Goal: Task Accomplishment & Management: Use online tool/utility

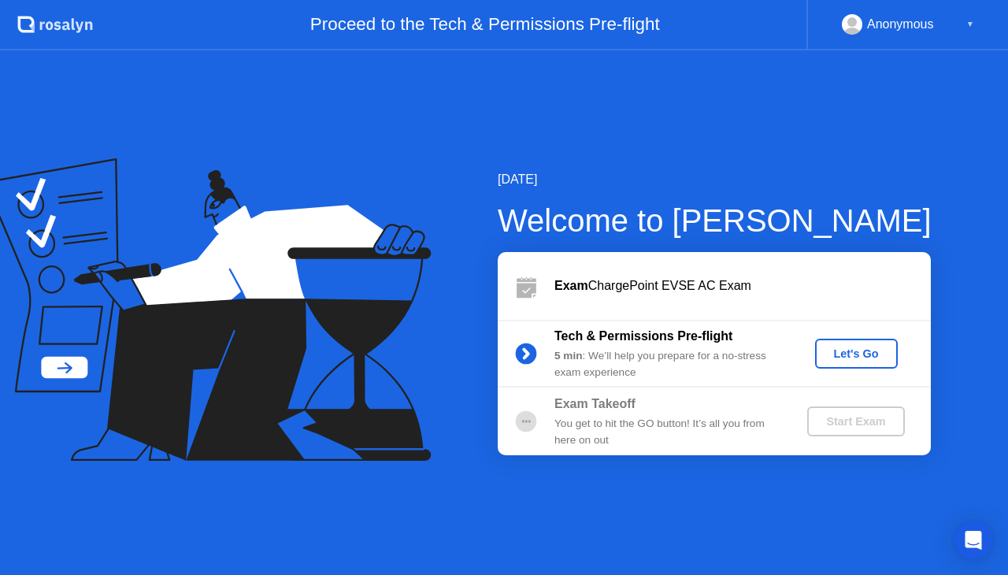
click at [852, 351] on div "Let's Go" at bounding box center [857, 353] width 70 height 13
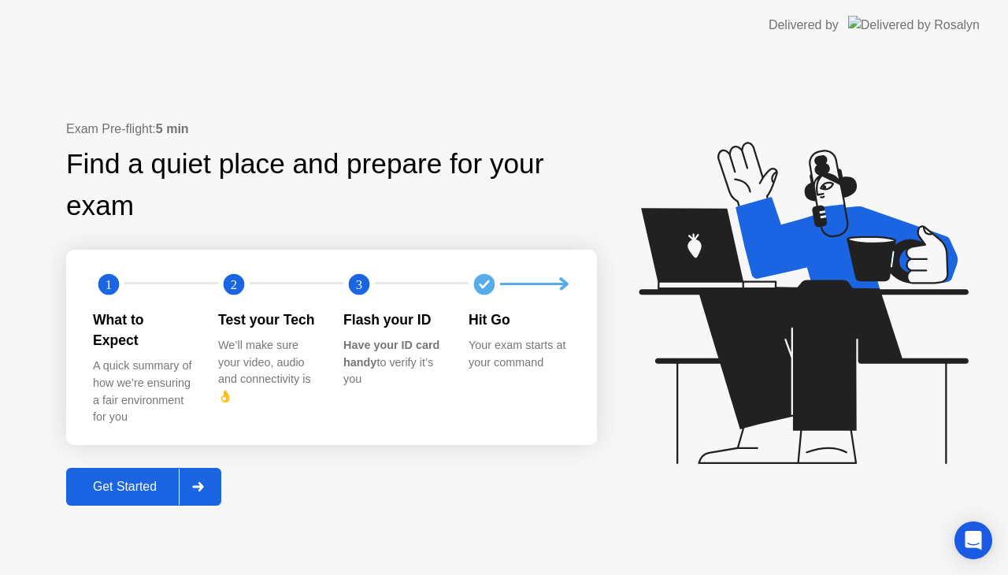
click at [121, 480] on div "Get Started" at bounding box center [125, 487] width 108 height 14
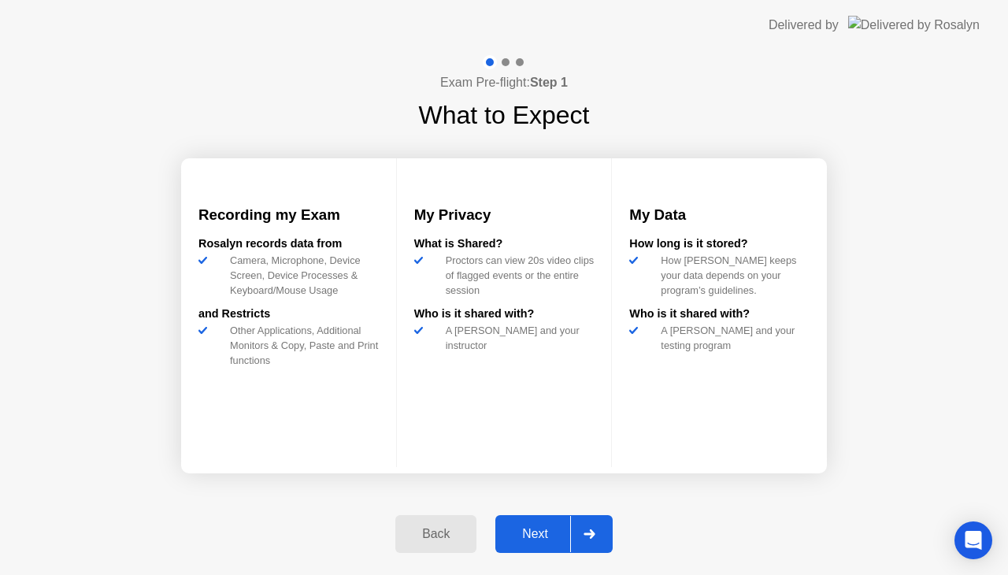
click at [552, 527] on div "Next" at bounding box center [535, 534] width 70 height 14
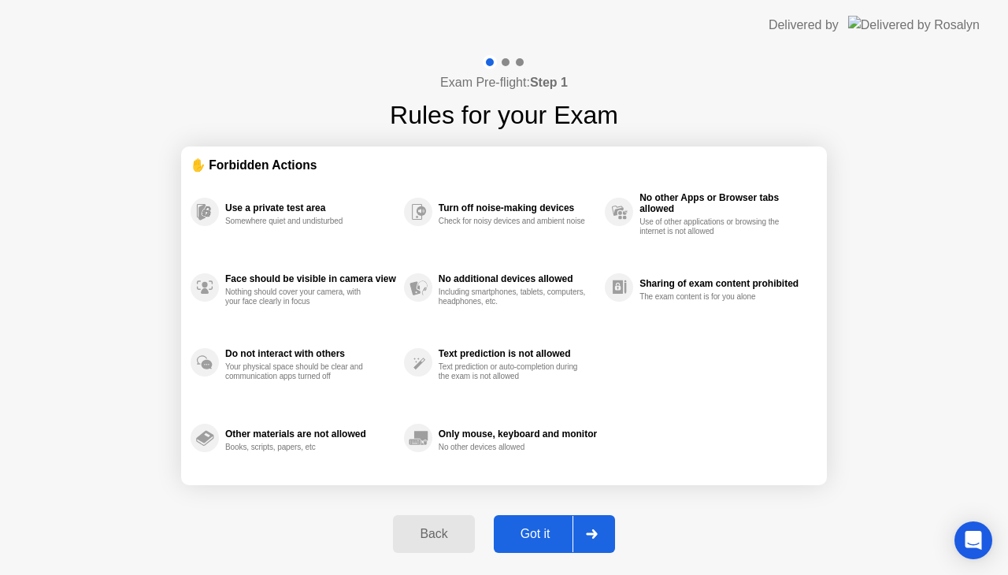
click at [541, 536] on div "Got it" at bounding box center [536, 534] width 74 height 14
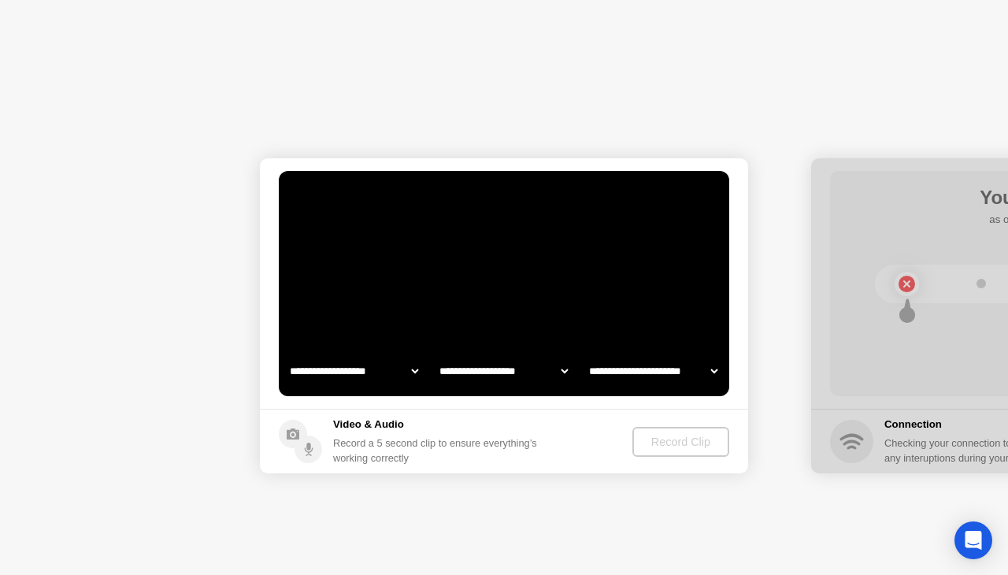
select select "**********"
select select "*******"
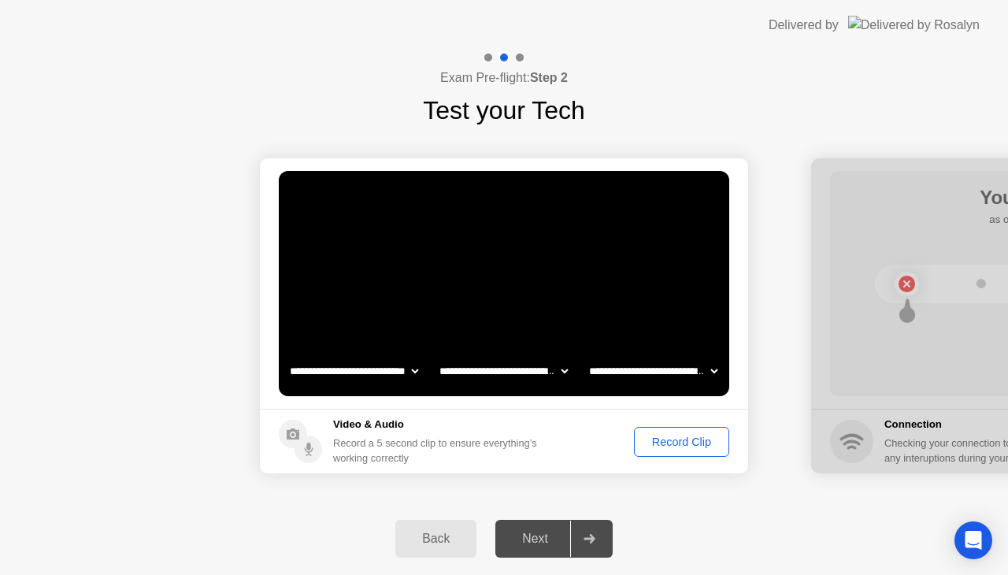
click at [688, 436] on div "Record Clip" at bounding box center [682, 442] width 84 height 13
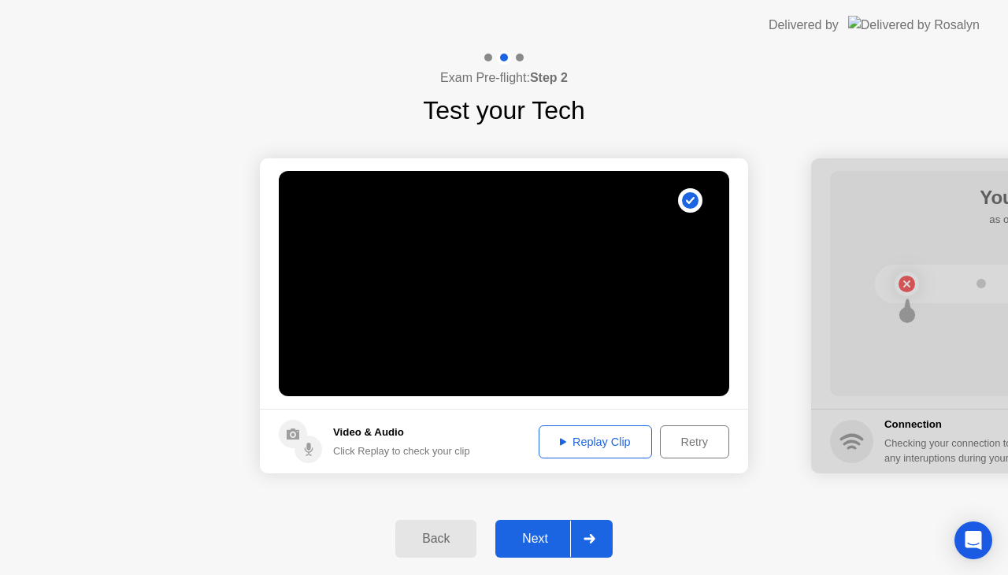
click at [597, 436] on div "Replay Clip" at bounding box center [595, 442] width 102 height 13
click at [543, 541] on div "Next" at bounding box center [535, 539] width 70 height 14
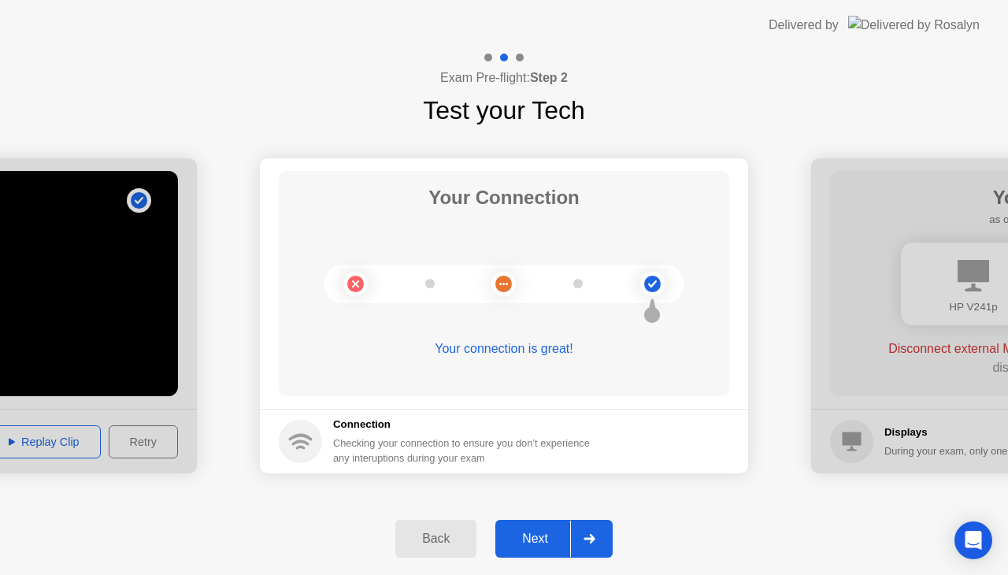
click at [522, 533] on div "Next" at bounding box center [535, 539] width 70 height 14
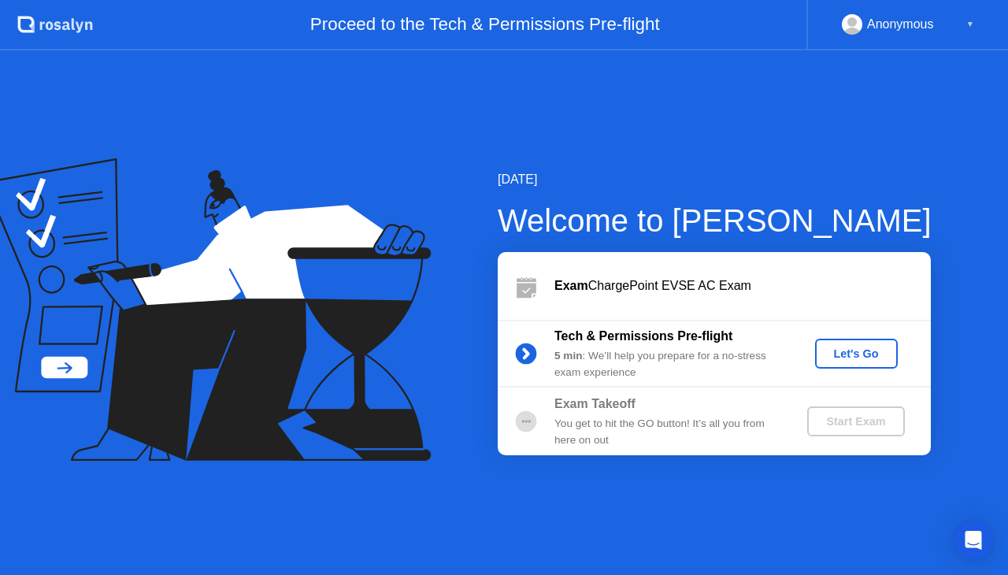
click at [860, 348] on div "Let's Go" at bounding box center [857, 353] width 70 height 13
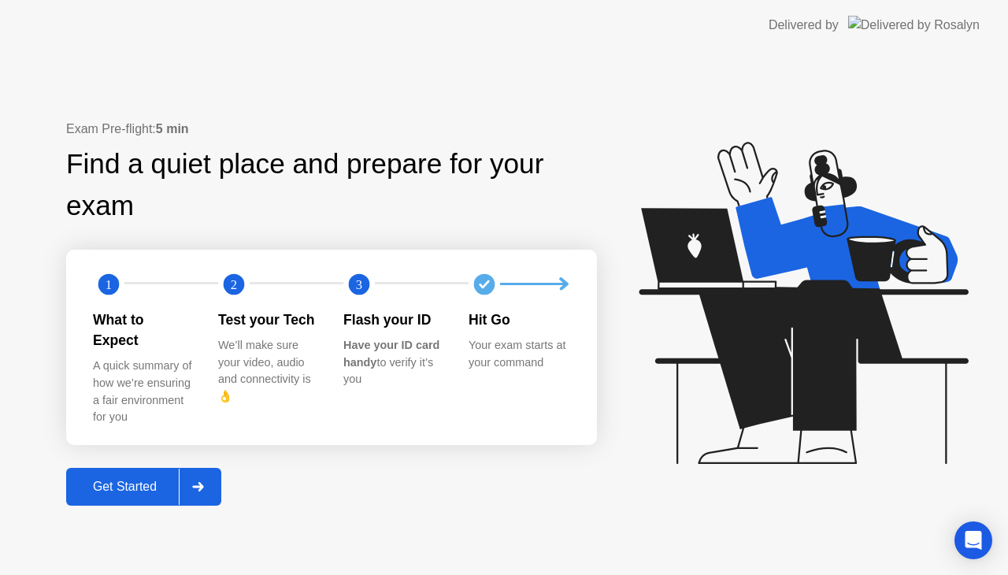
click at [121, 480] on div "Get Started" at bounding box center [125, 487] width 108 height 14
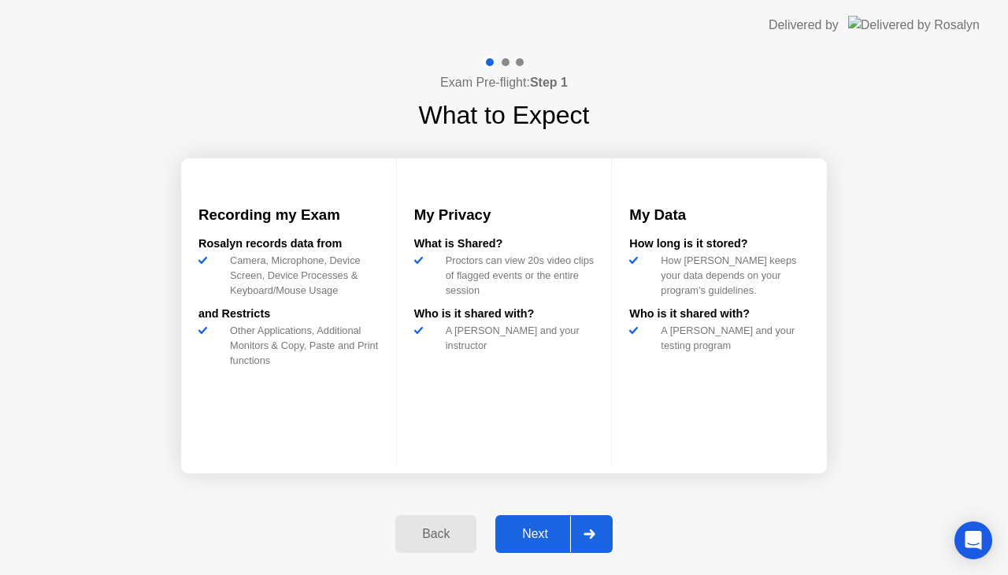
click at [537, 538] on div "Next" at bounding box center [535, 534] width 70 height 14
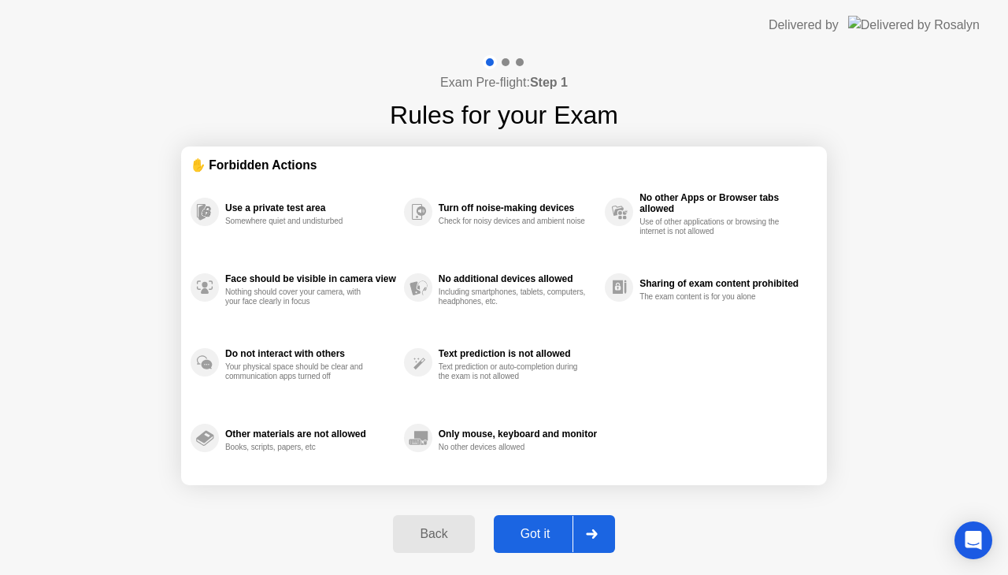
click at [541, 535] on div "Got it" at bounding box center [536, 534] width 74 height 14
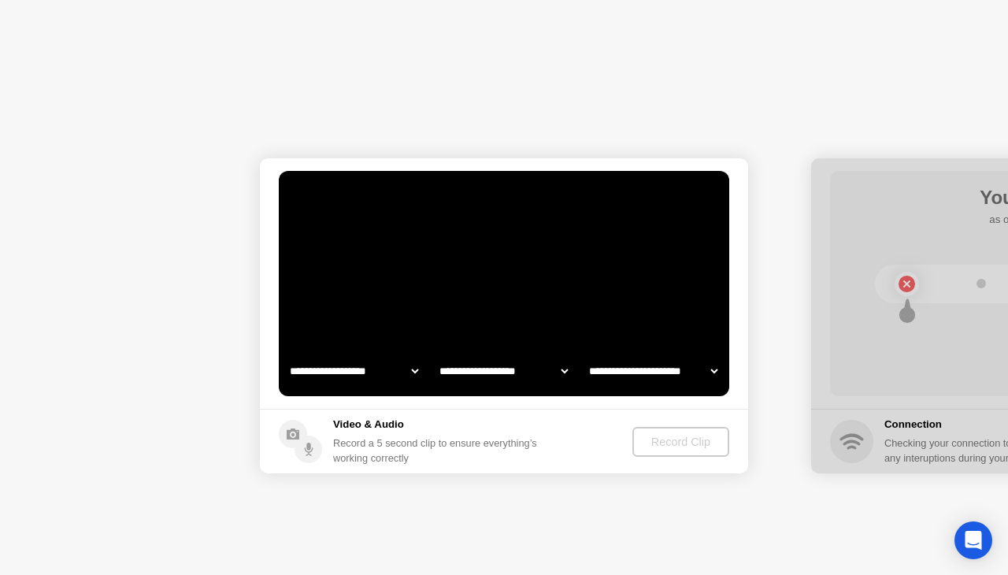
select select "**********"
select select "*******"
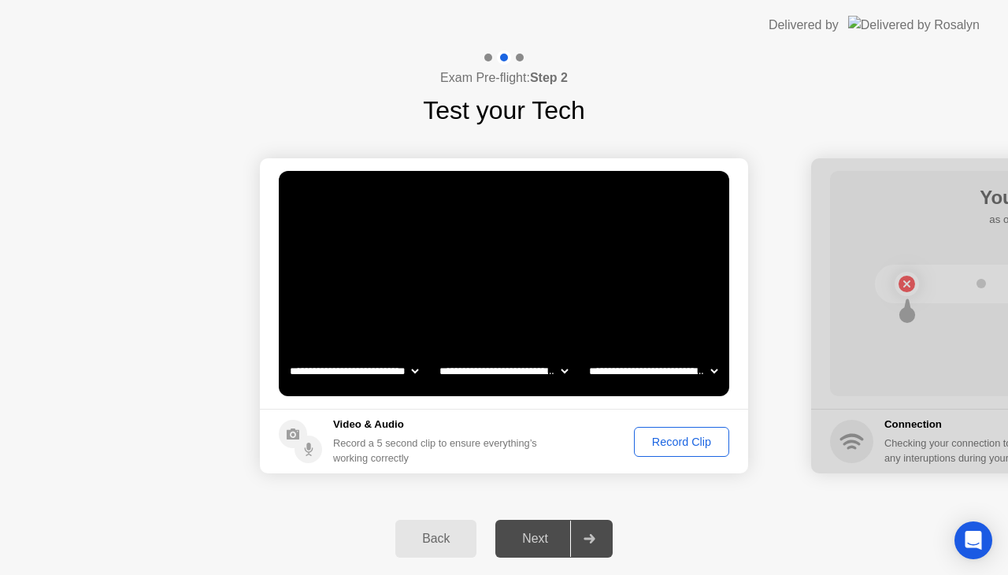
click at [690, 439] on div "Record Clip" at bounding box center [682, 442] width 84 height 13
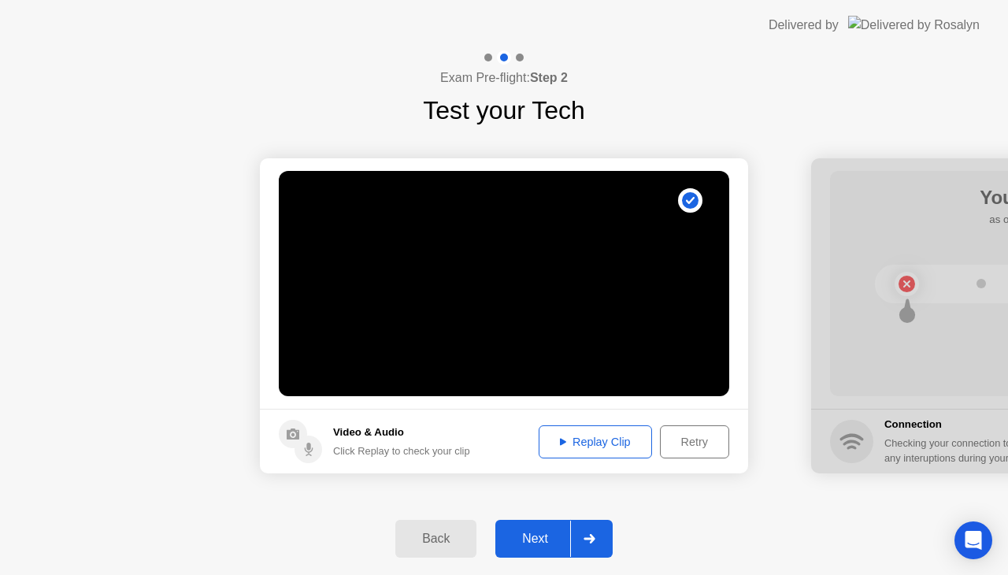
click at [607, 448] on div "Replay Clip" at bounding box center [595, 442] width 102 height 13
click at [520, 532] on div "Next" at bounding box center [535, 539] width 70 height 14
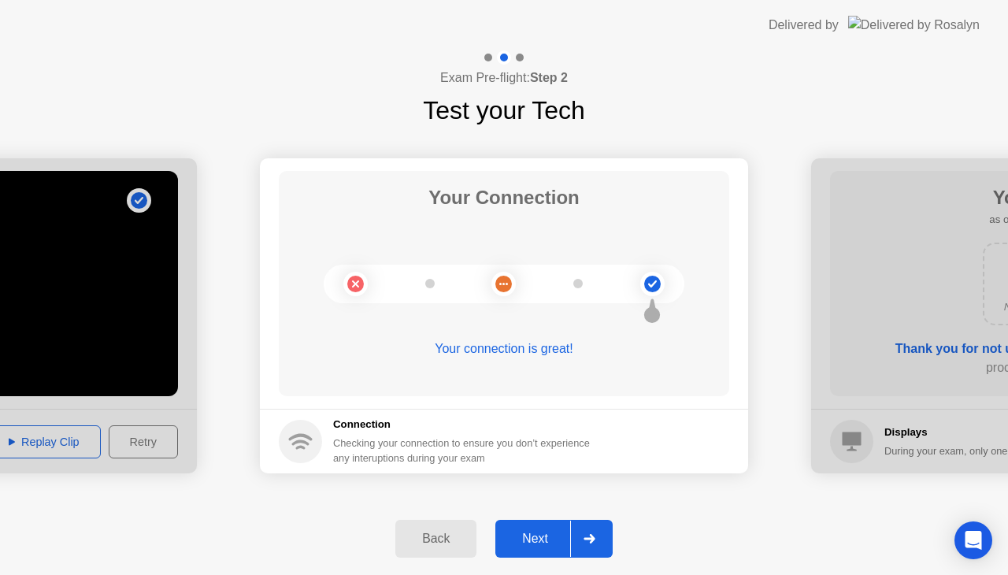
click at [539, 537] on div "Next" at bounding box center [535, 539] width 70 height 14
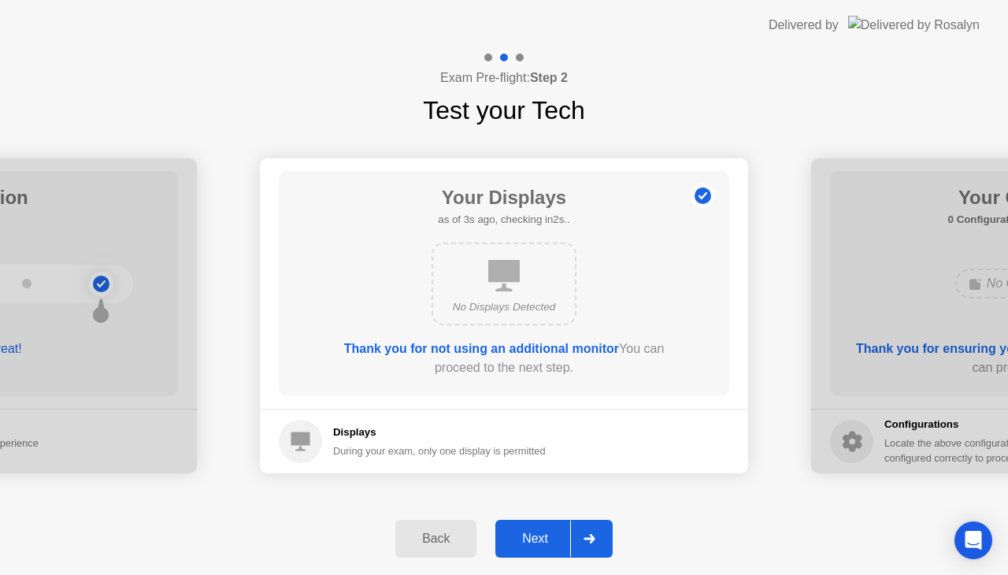
click at [539, 537] on div "Next" at bounding box center [535, 539] width 70 height 14
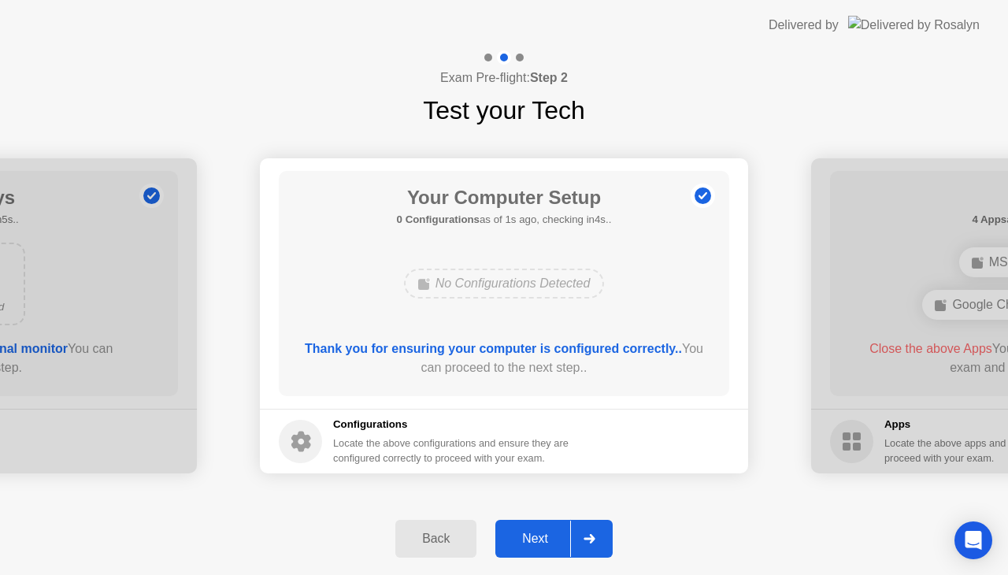
click at [539, 536] on div "Next" at bounding box center [535, 539] width 70 height 14
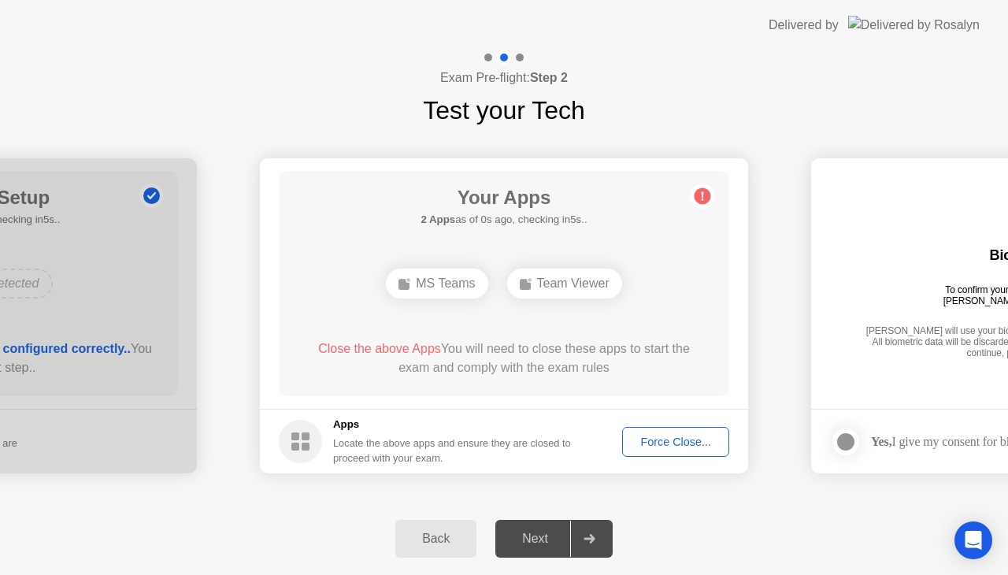
click at [685, 425] on footer "Apps Locate the above apps and ensure they are closed to proceed with your exam…" at bounding box center [504, 441] width 488 height 65
click at [680, 443] on div "Force Close..." at bounding box center [676, 442] width 96 height 13
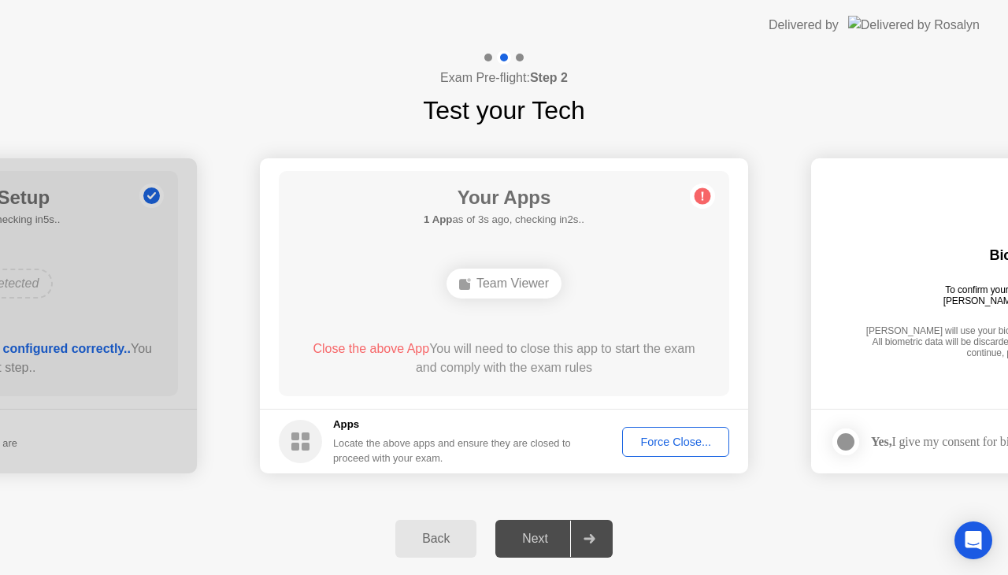
click at [659, 438] on div "Force Close..." at bounding box center [676, 442] width 96 height 13
drag, startPoint x: 436, startPoint y: 351, endPoint x: 416, endPoint y: 428, distance: 79.1
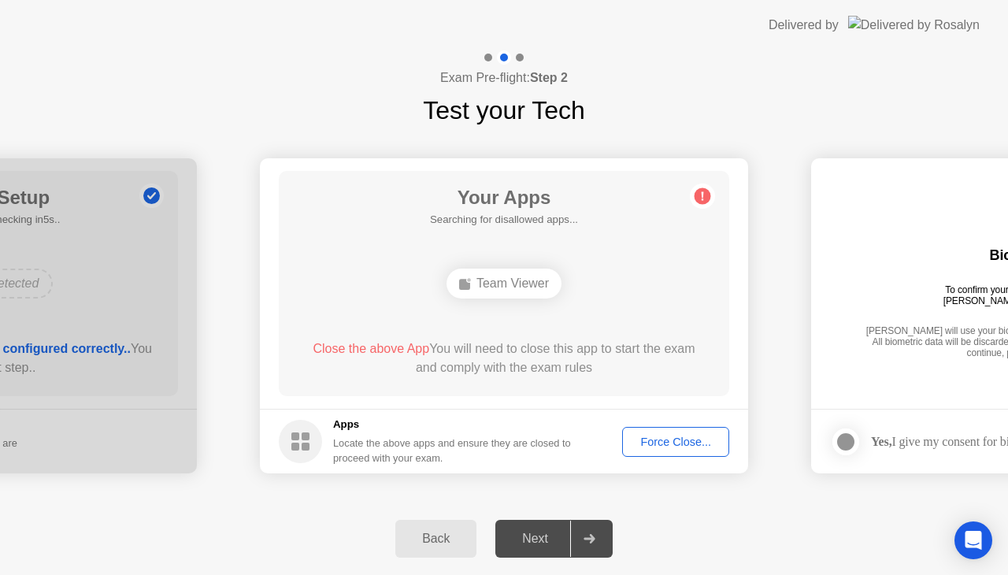
click at [695, 100] on div "Exam Pre-flight: Step 2 Test your Tech" at bounding box center [504, 89] width 1008 height 79
click at [509, 288] on div "Team Viewer" at bounding box center [504, 284] width 115 height 30
click at [652, 439] on div "Force Close..." at bounding box center [676, 442] width 96 height 13
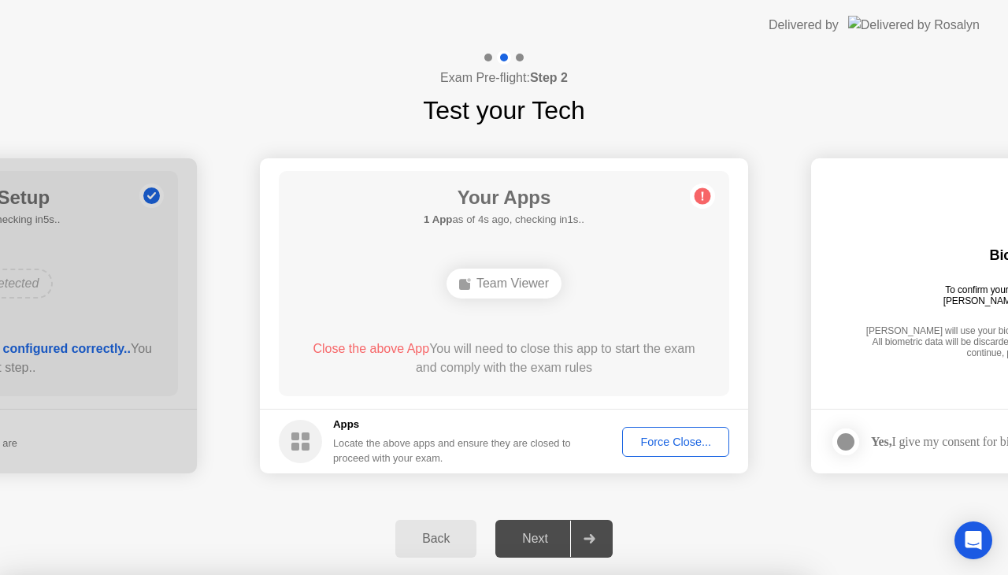
click at [542, 544] on div "Next" at bounding box center [535, 539] width 70 height 14
click at [731, 368] on main "Your Apps Searching for disallowed apps... Team Viewer Close the above App You …" at bounding box center [504, 283] width 488 height 251
click at [706, 194] on circle at bounding box center [703, 196] width 17 height 17
click at [538, 520] on div "Back Next" at bounding box center [504, 539] width 1008 height 72
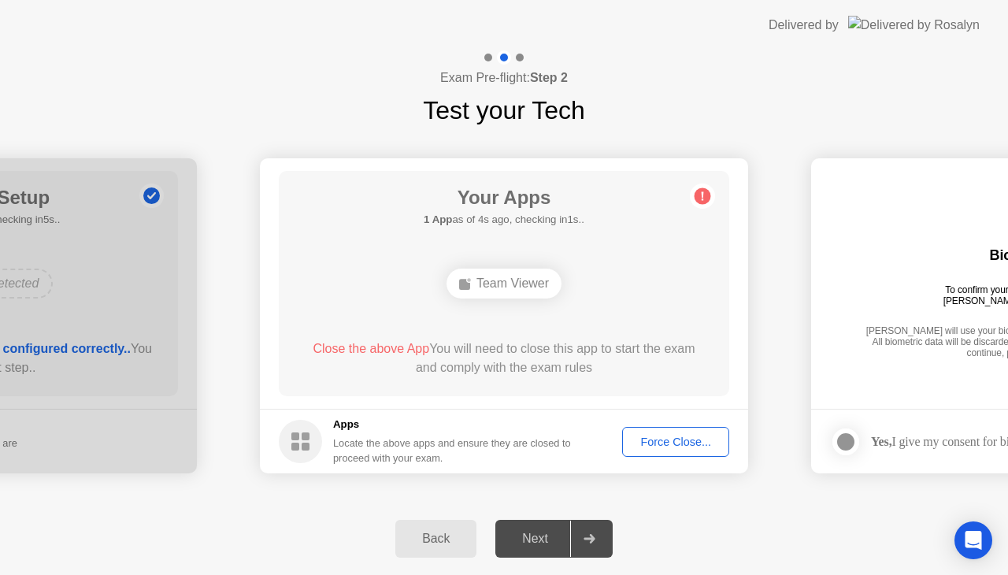
click at [604, 531] on div at bounding box center [589, 539] width 38 height 36
click at [776, 540] on div "Back Next" at bounding box center [504, 539] width 1008 height 72
